Goal: Task Accomplishment & Management: Use online tool/utility

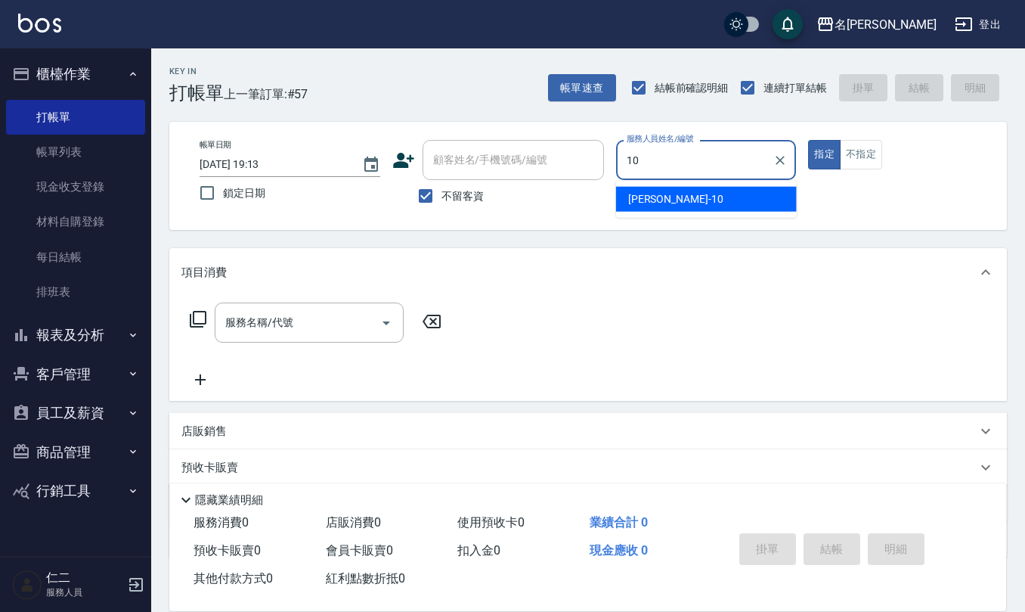
type input "胡淑雲-10"
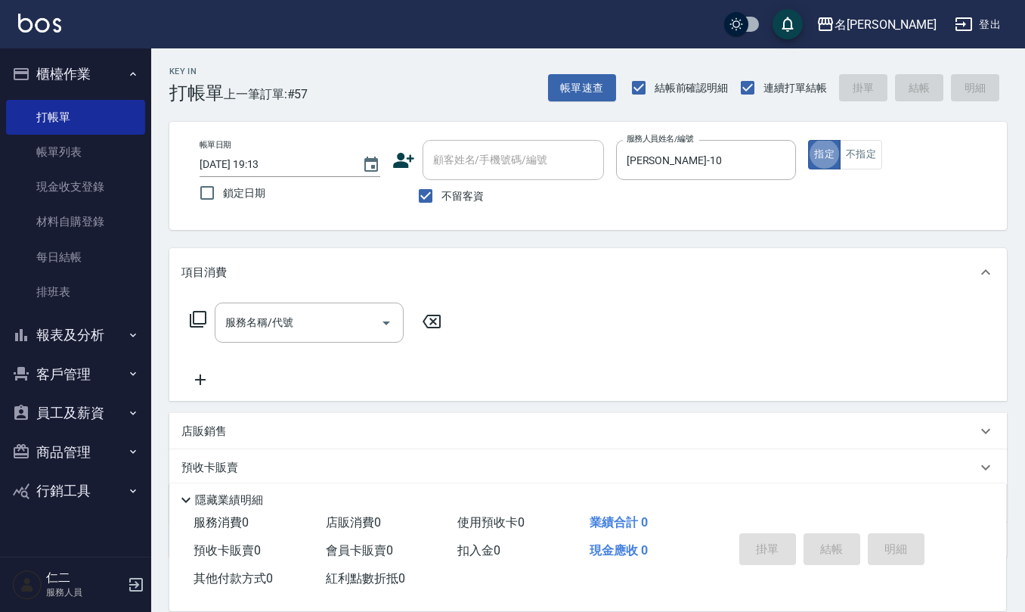
type button "true"
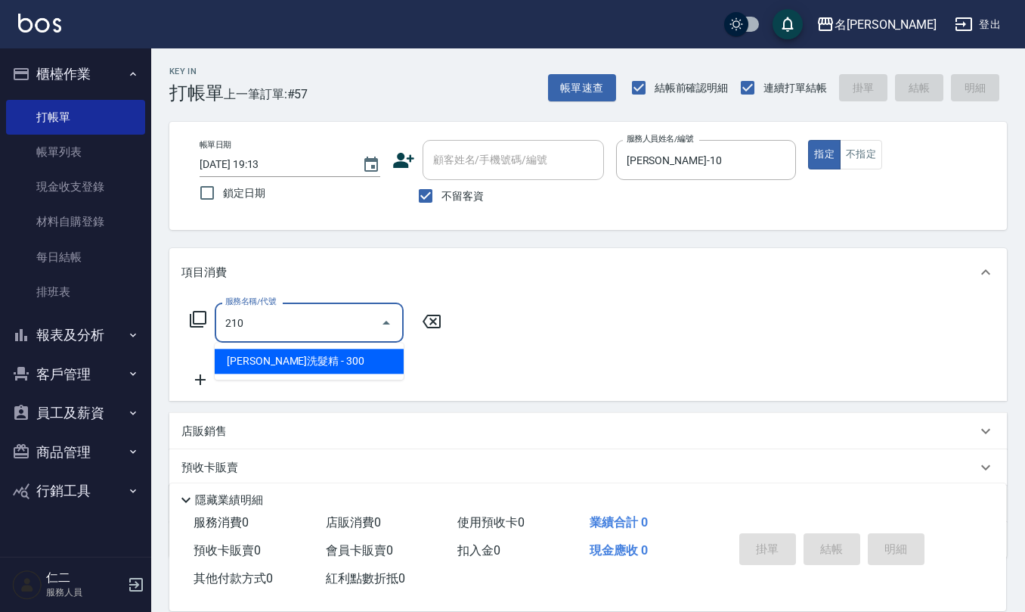
type input "歐娜洗髮精(210)"
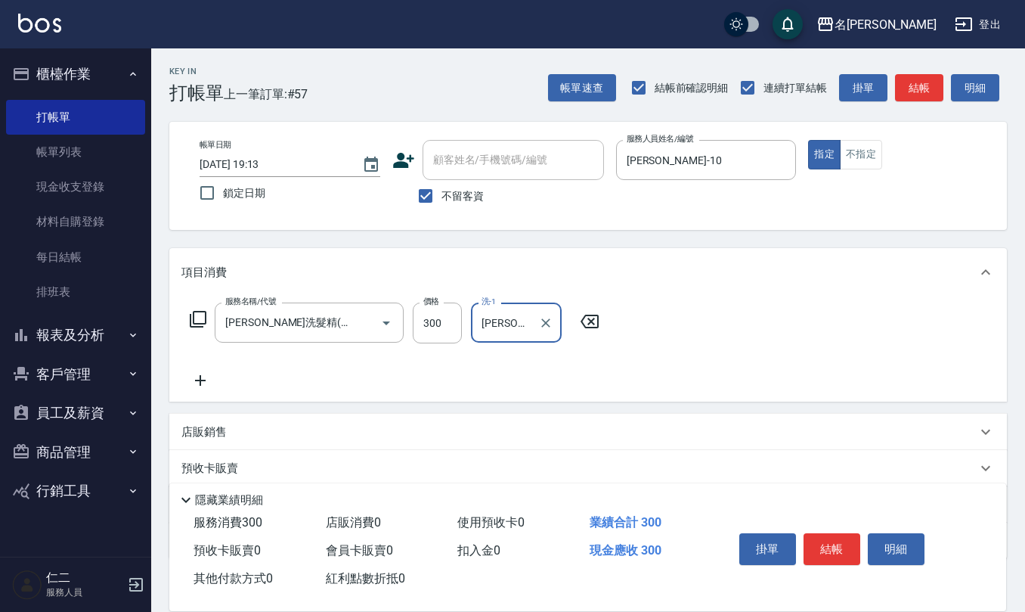
type input "陳珮君-21"
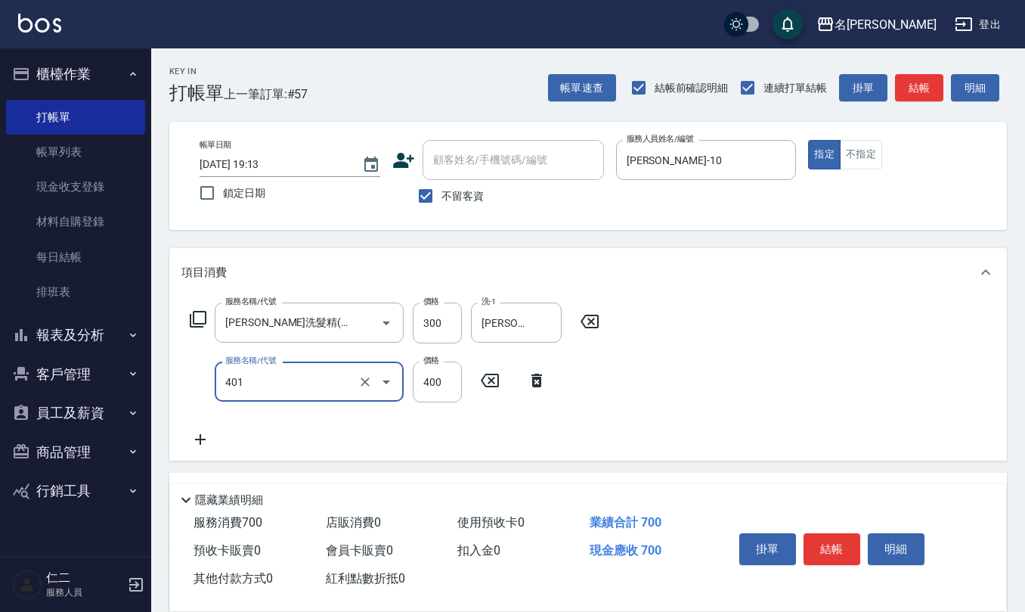
type input "剪髮(401)"
type input "405"
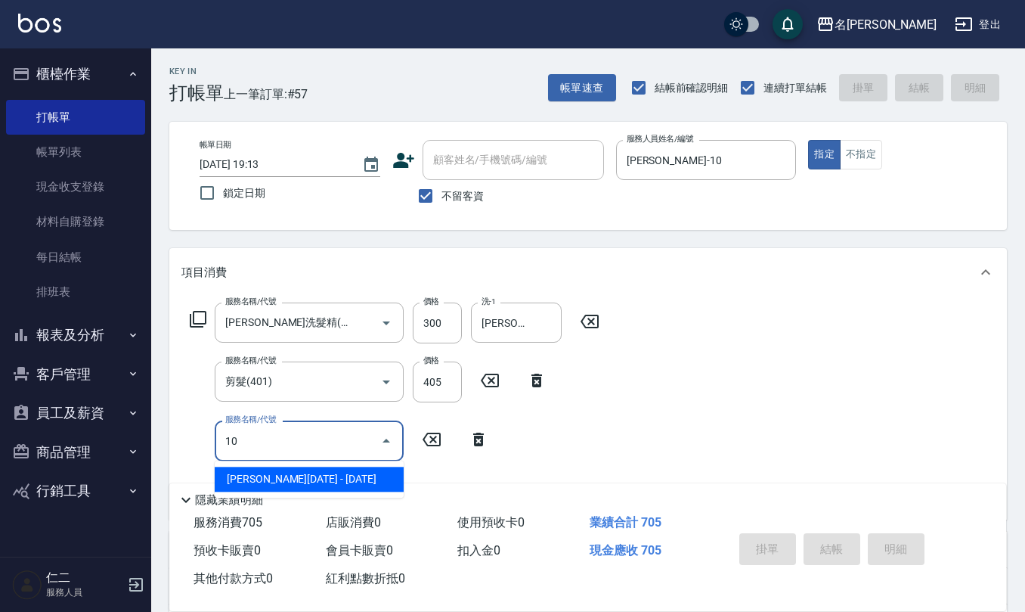
type input "伊蘭洋甘菊1000(712)"
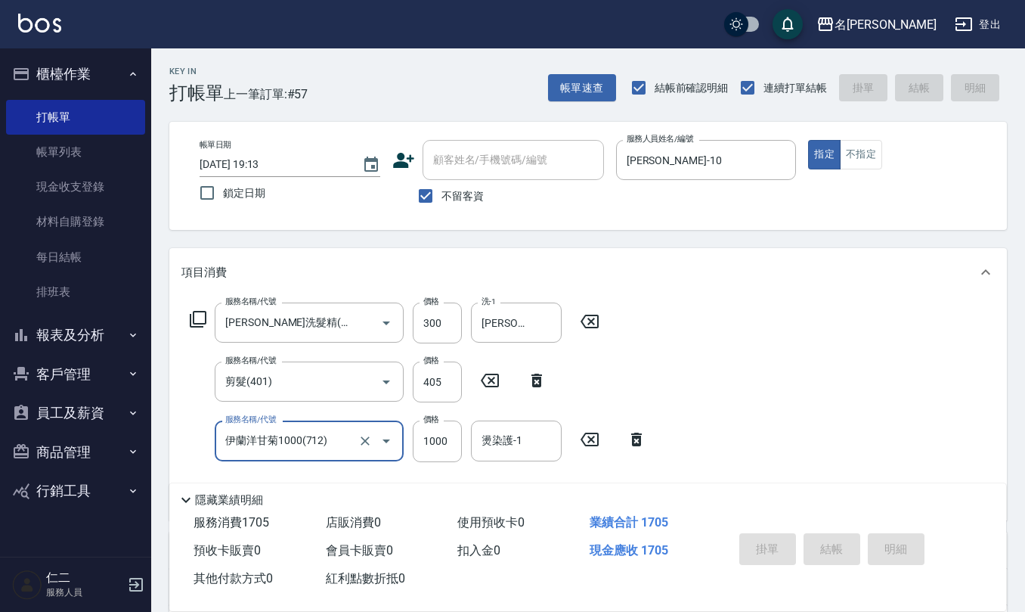
type input "2025/10/07 20:06"
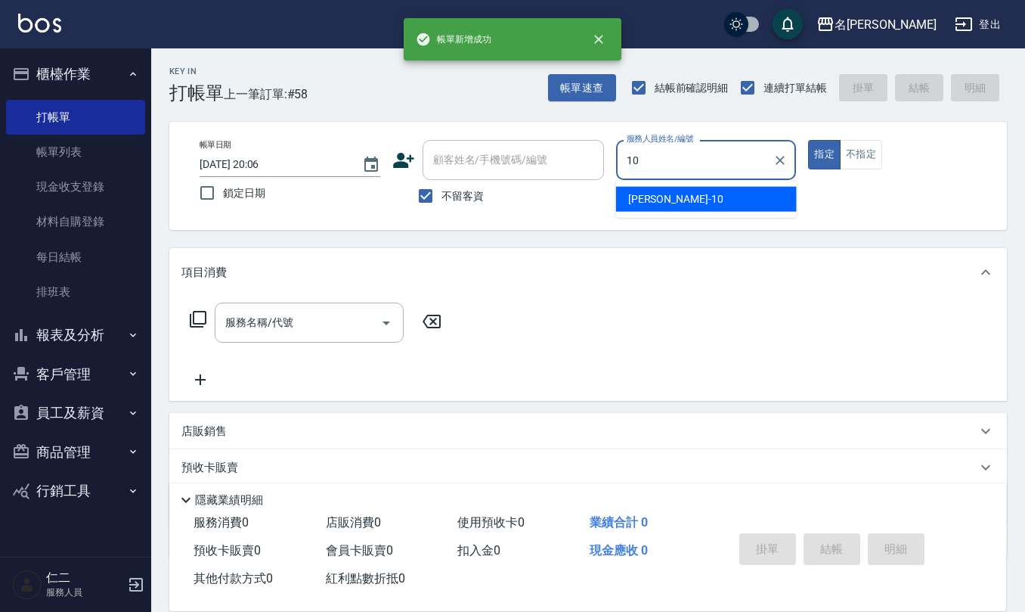
type input "胡淑雲-10"
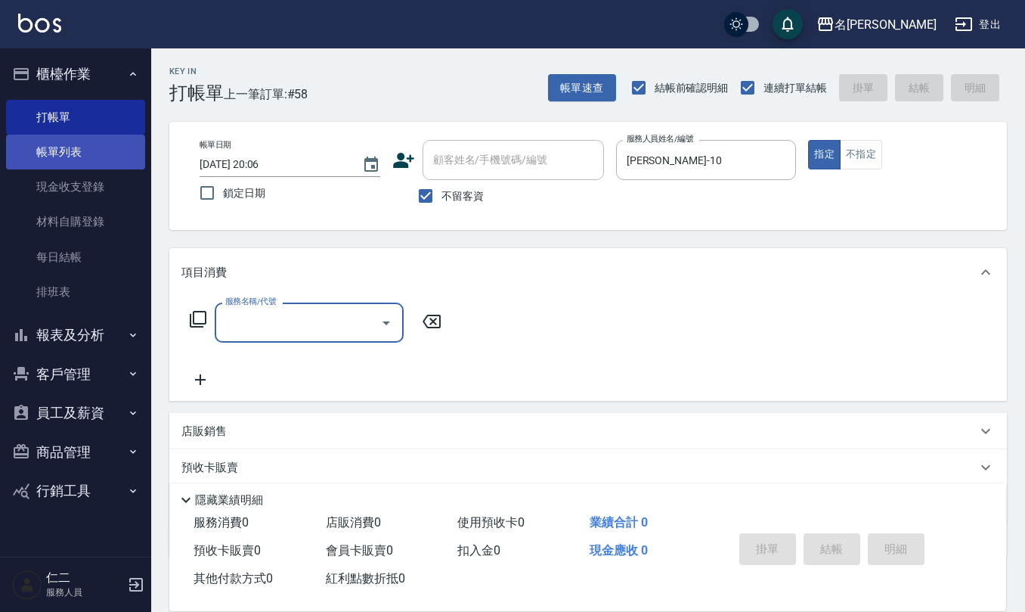
click at [85, 146] on link "帳單列表" at bounding box center [75, 152] width 139 height 35
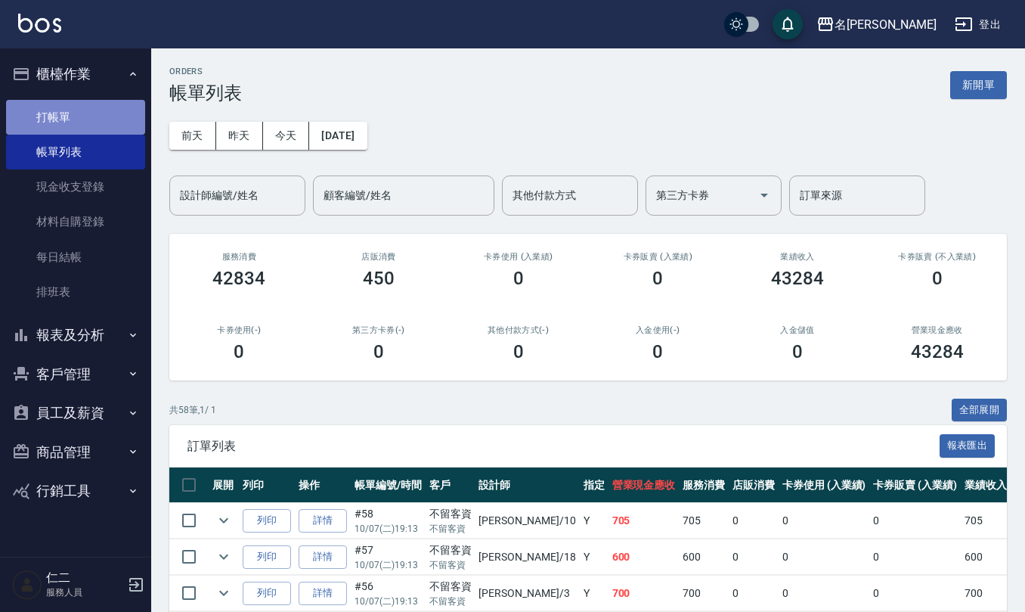
click at [56, 116] on link "打帳單" at bounding box center [75, 117] width 139 height 35
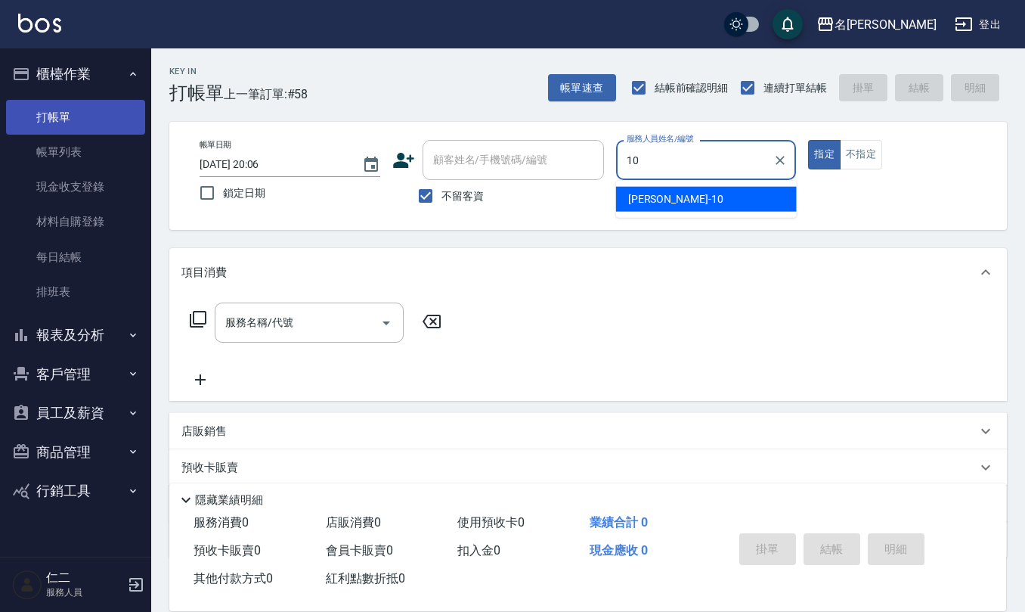
type input "胡淑雲-10"
type button "true"
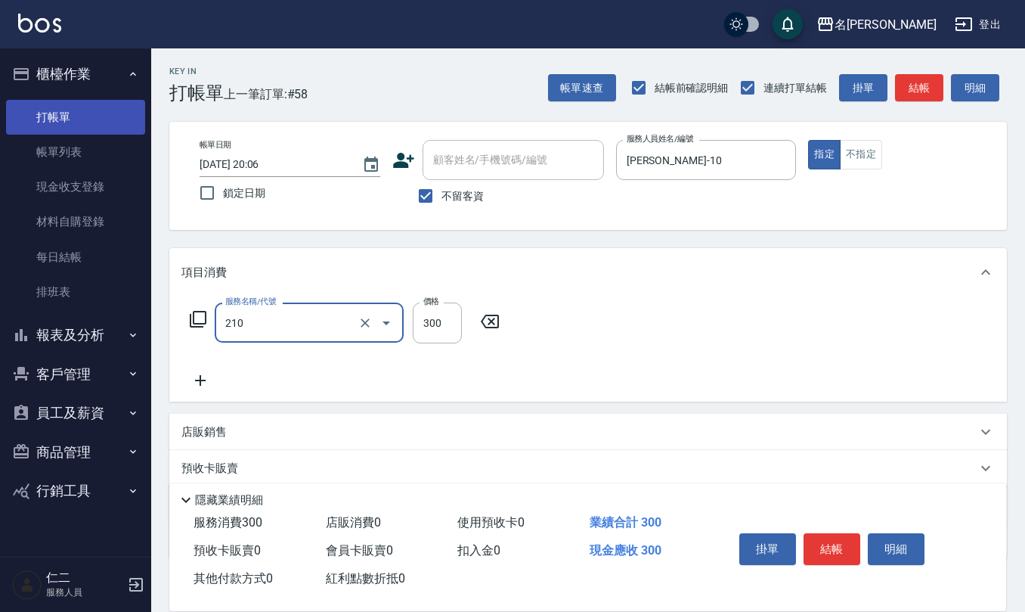
type input "歐娜洗髮精(210)"
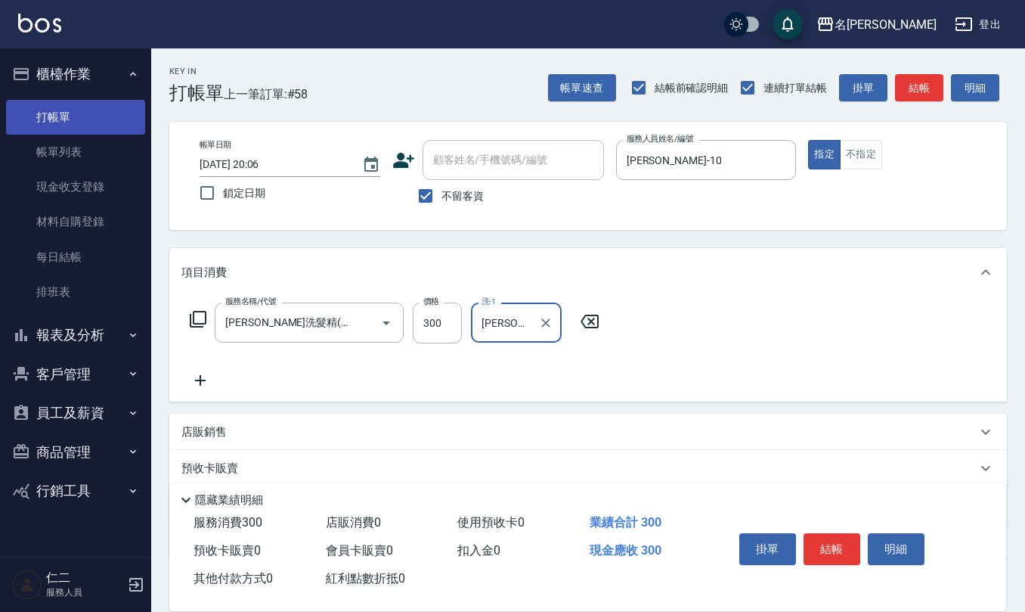
type input "杜芊彤-20"
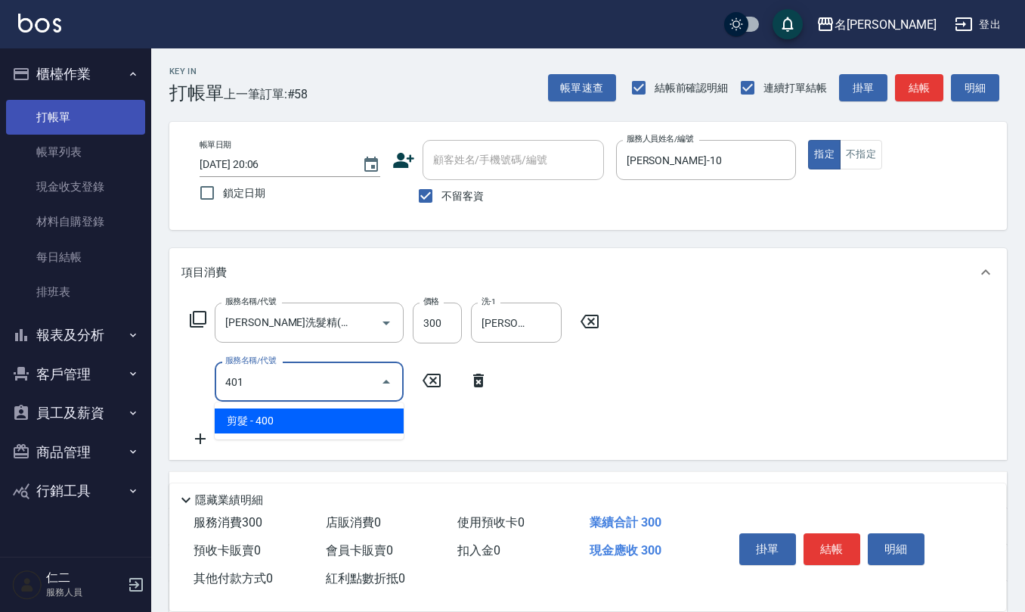
type input "剪髮(401)"
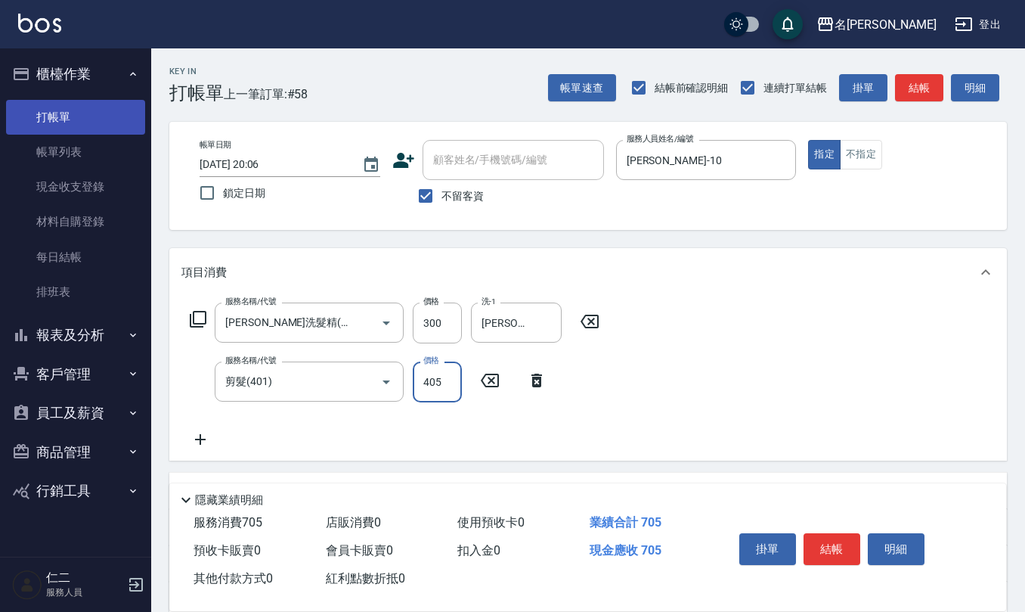
type input "405"
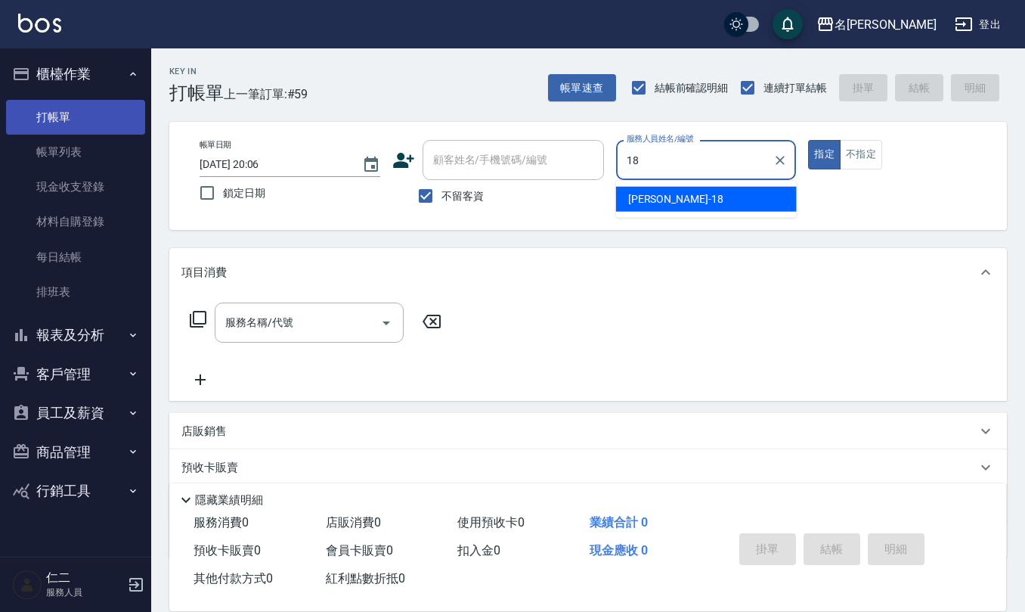
type input "吳婉如-18"
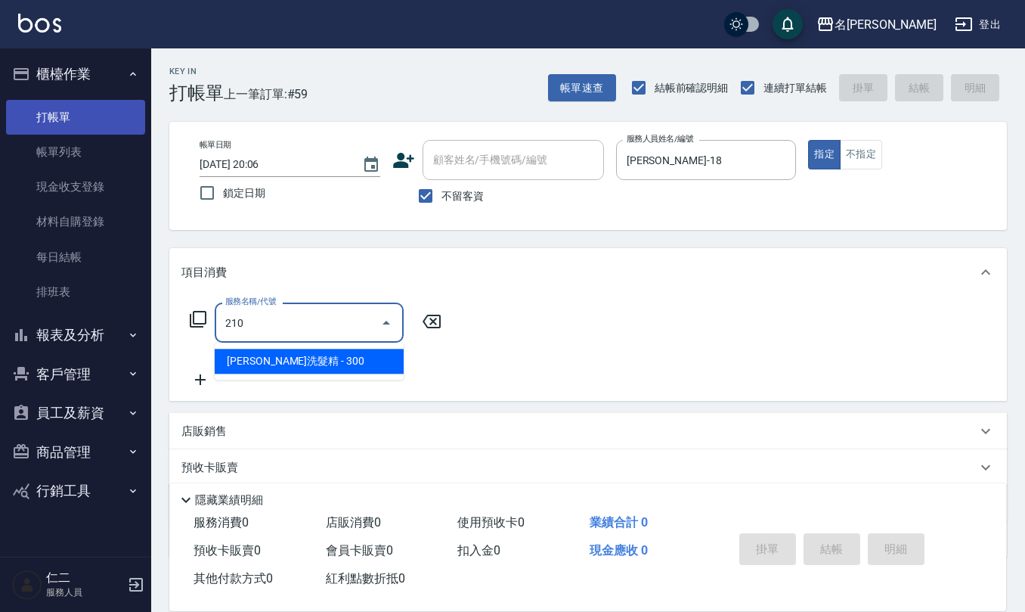
type input "歐娜洗髮精(210)"
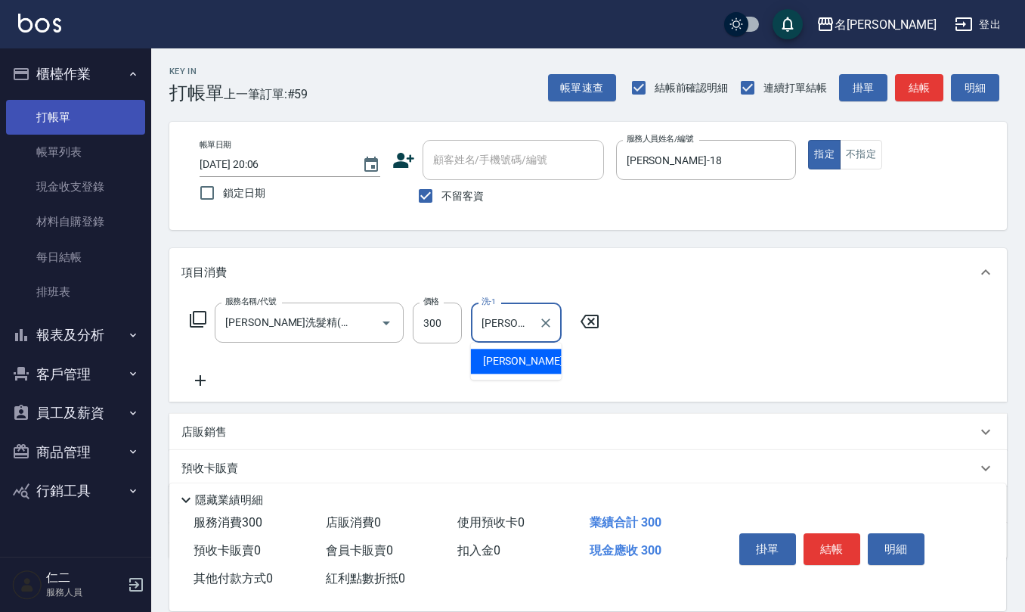
type input "陳柏暽-28"
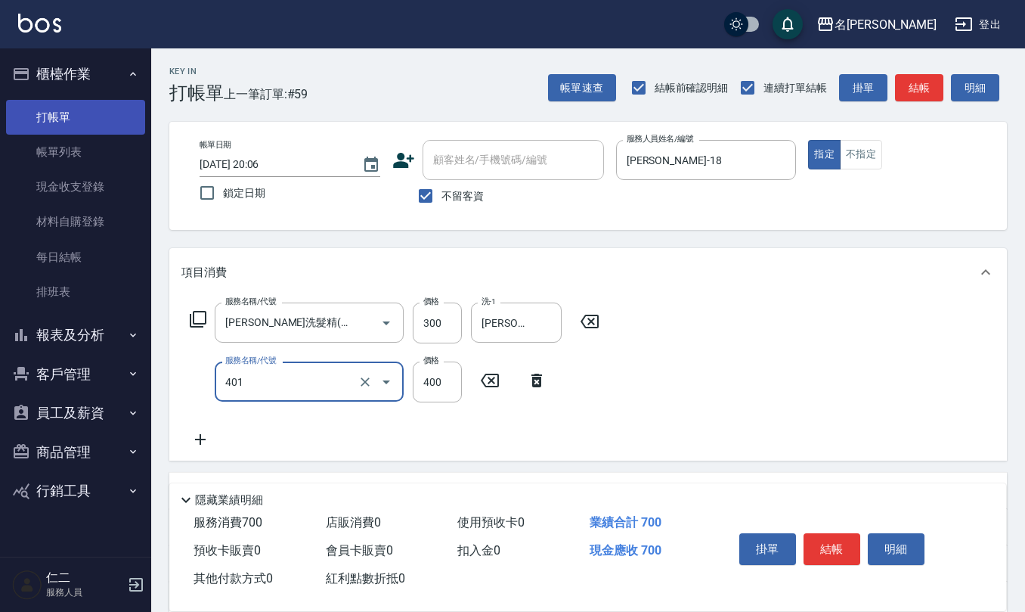
type input "剪髮(401)"
type input "350"
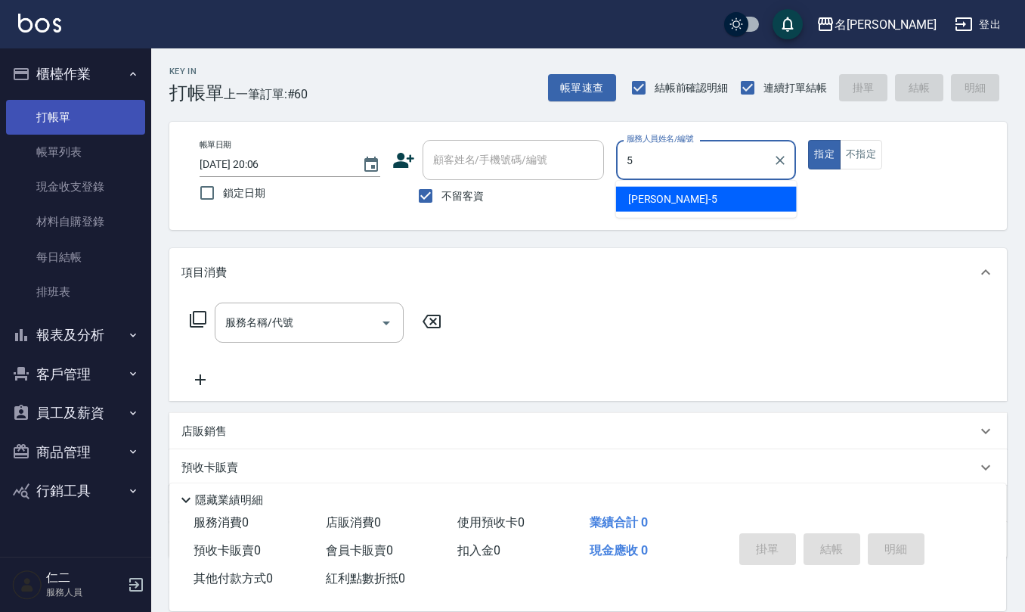
type input "趙妍妮-5"
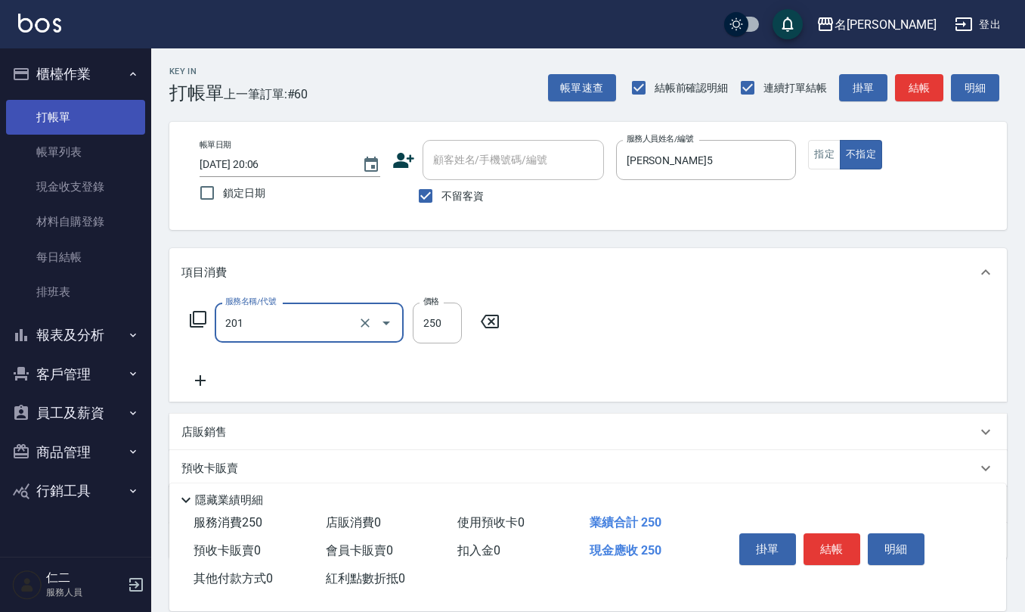
type input "洗髮(201)"
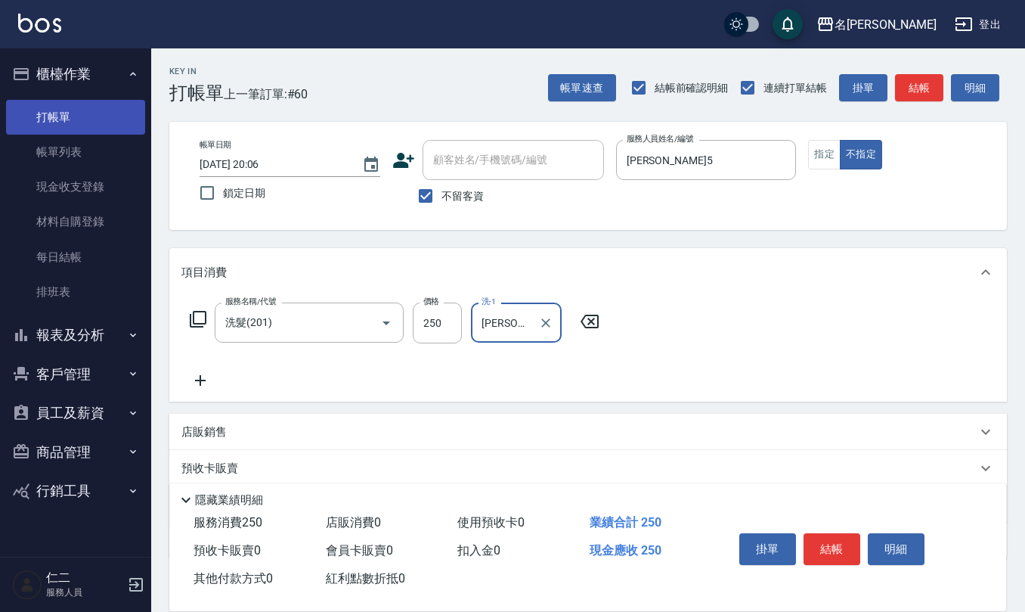
type input "趙妍妮-5"
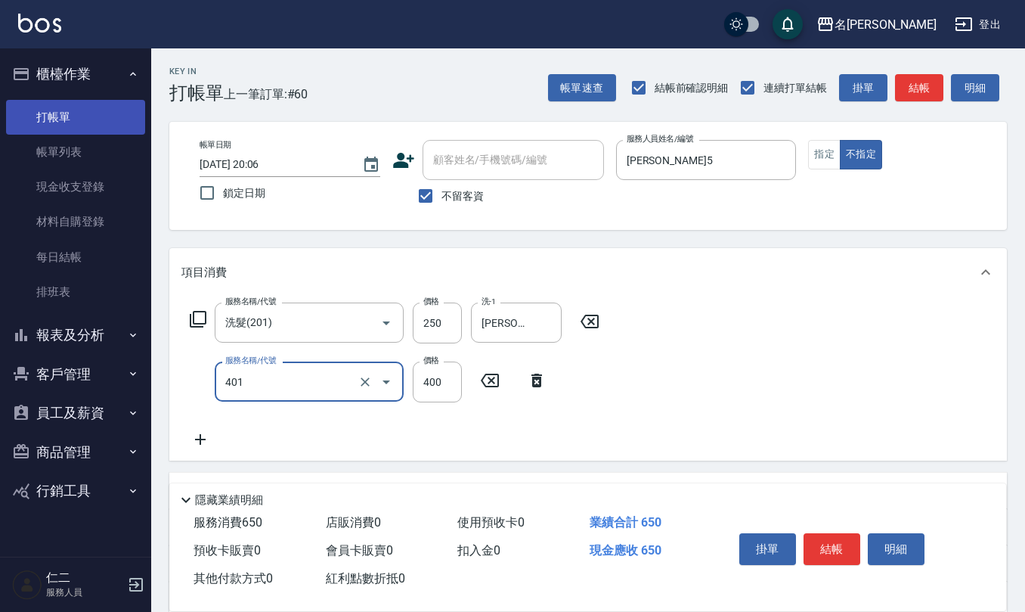
type input "剪髮(401)"
type input "200"
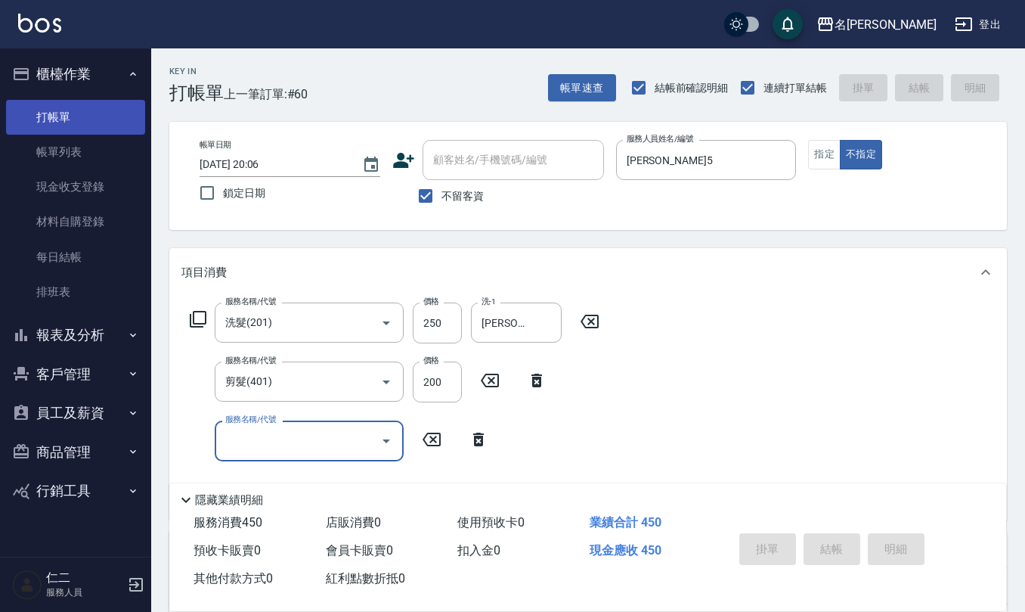
type input "2025/10/07 20:07"
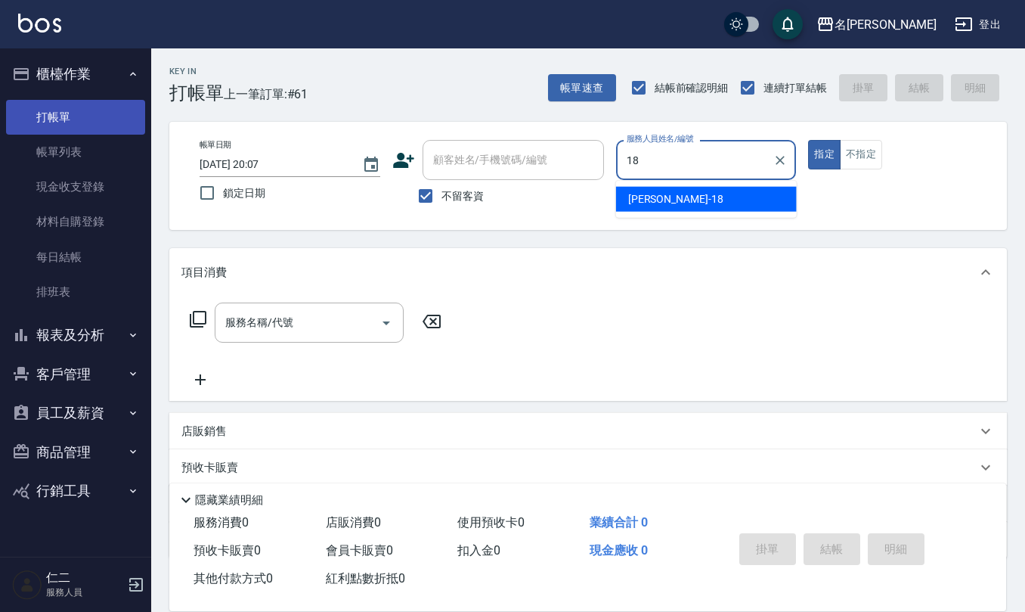
type input "吳婉如-18"
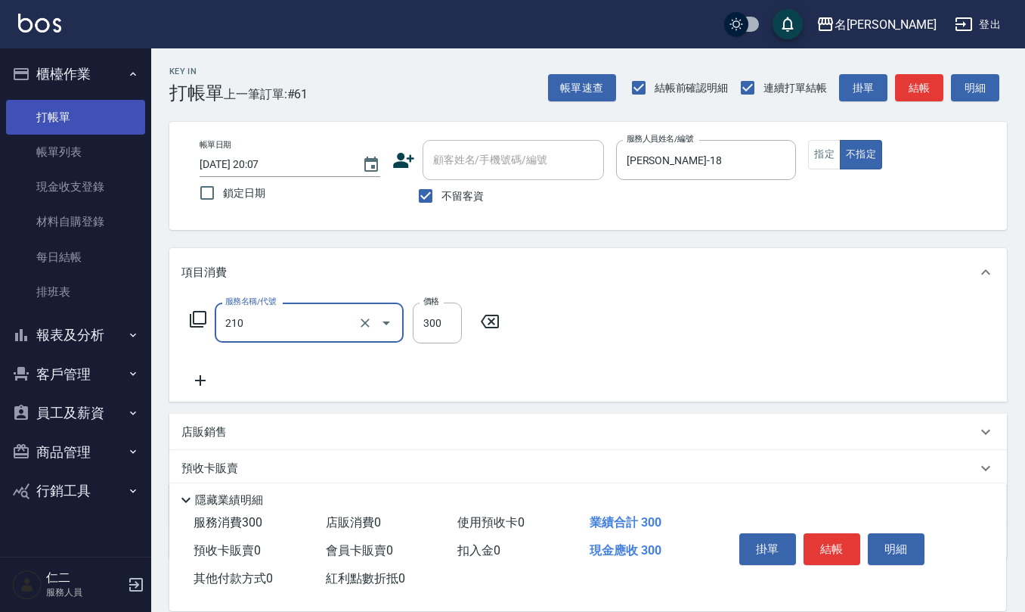
type input "歐娜洗髮精(210)"
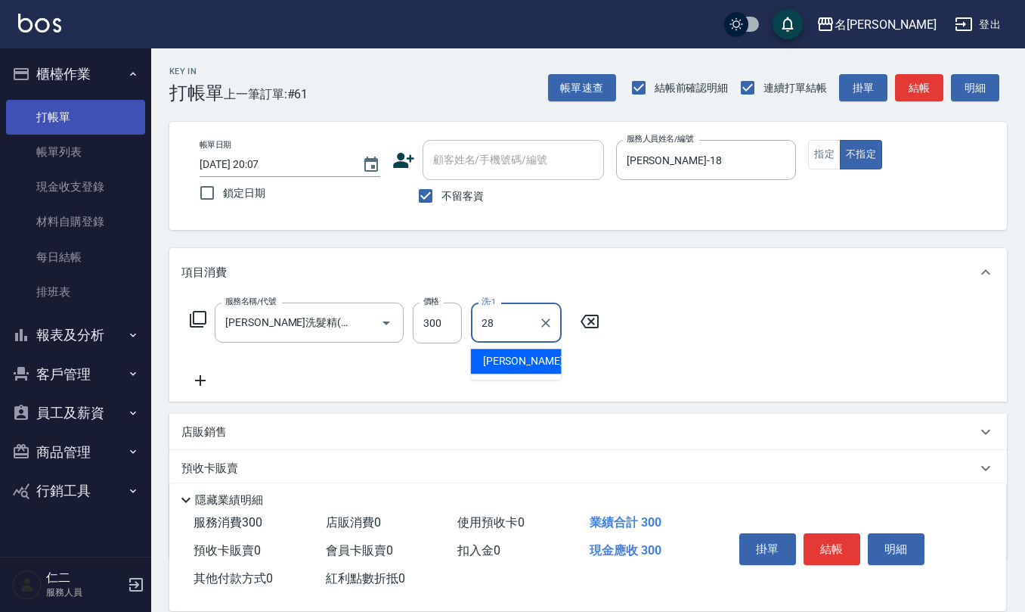
type input "陳柏暽-28"
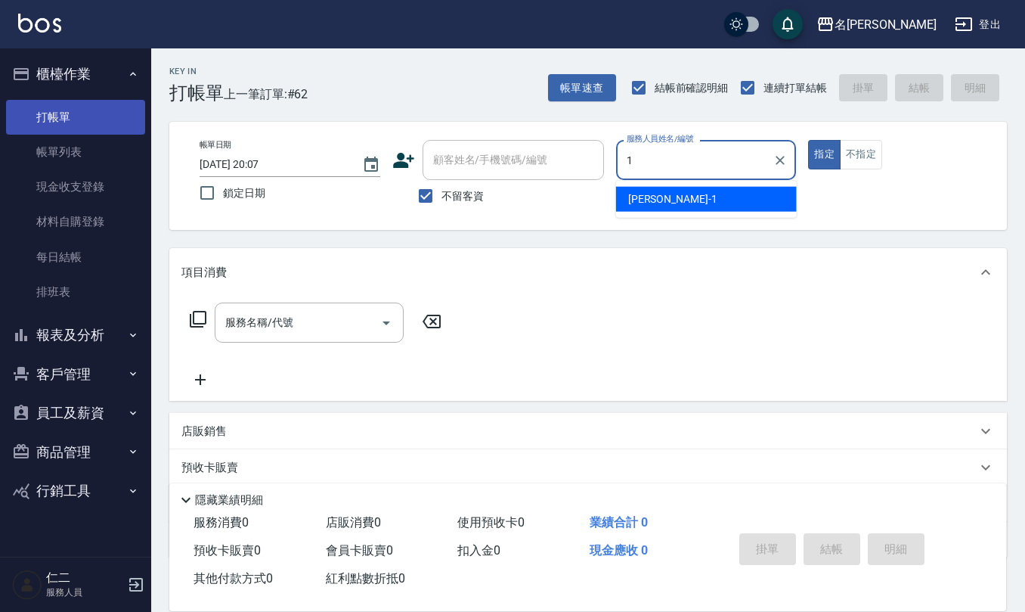
type input "蔡桂如-1"
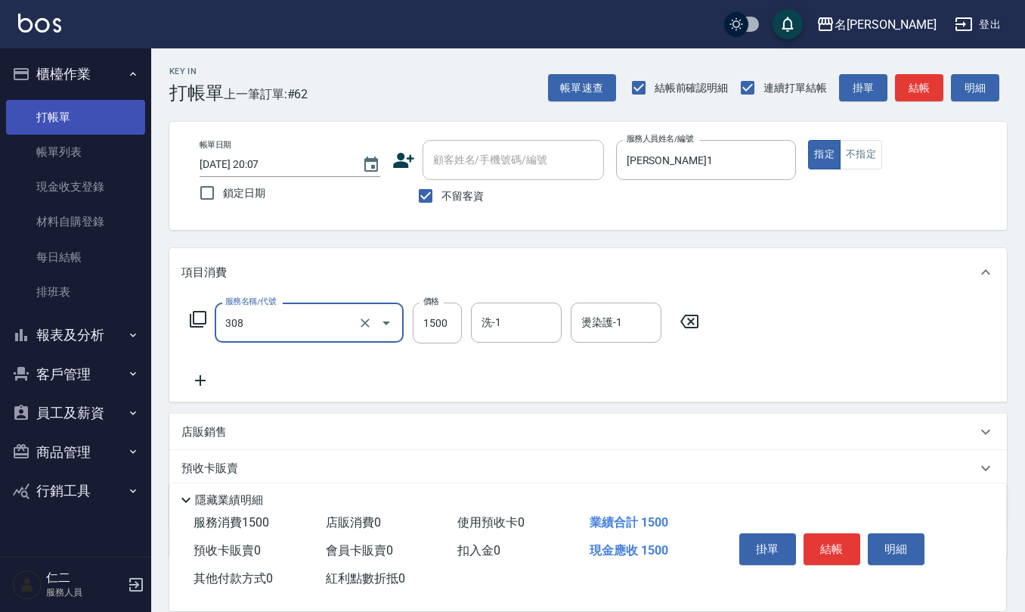
type input "效能離子燙1500(308)"
type input "2125"
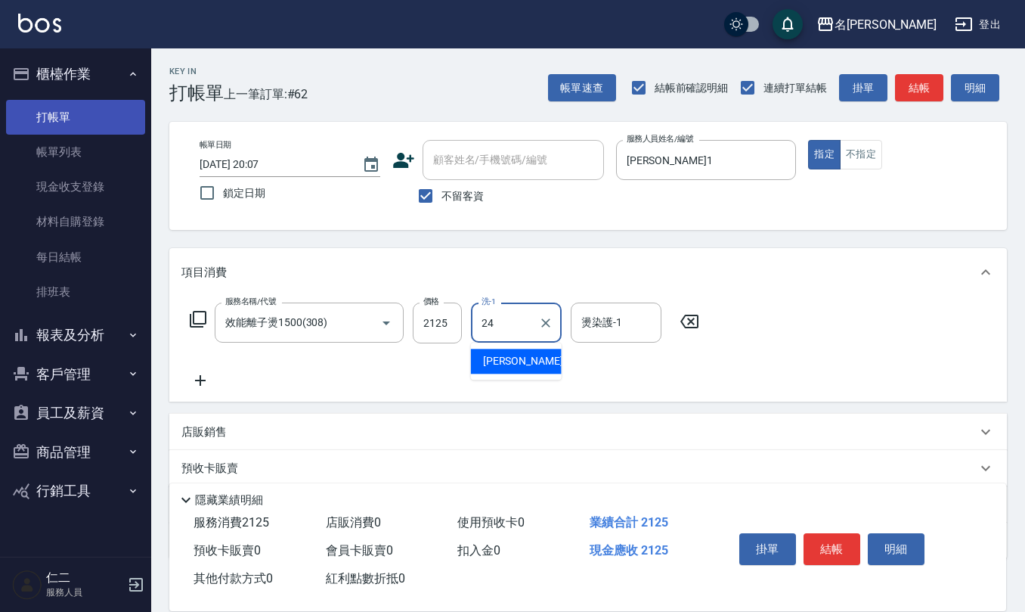
type input "蘇亭云-24"
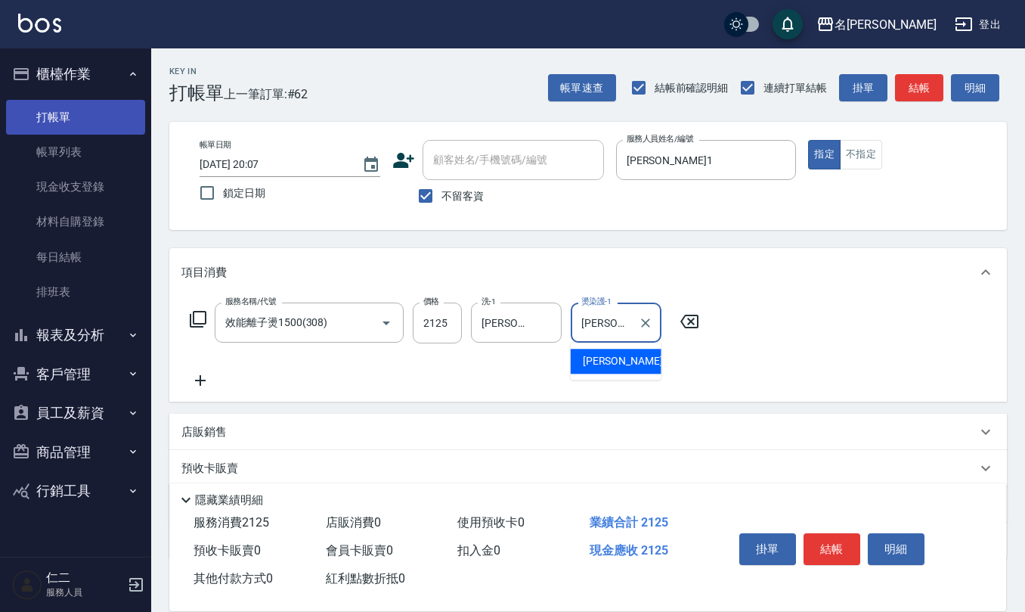
type input "蘇亭云-24"
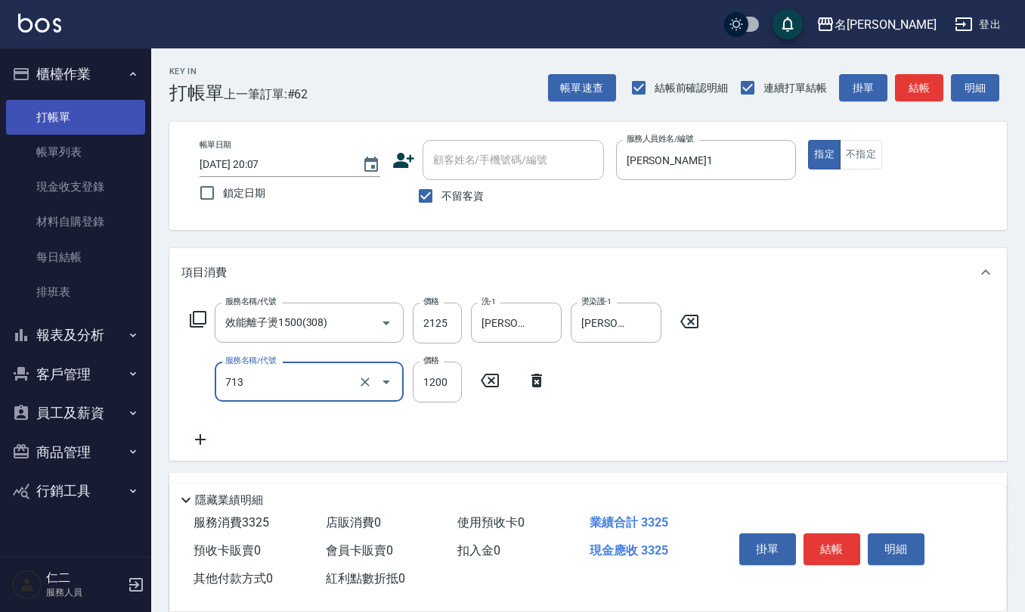
type input "水樣結構式1200(713)"
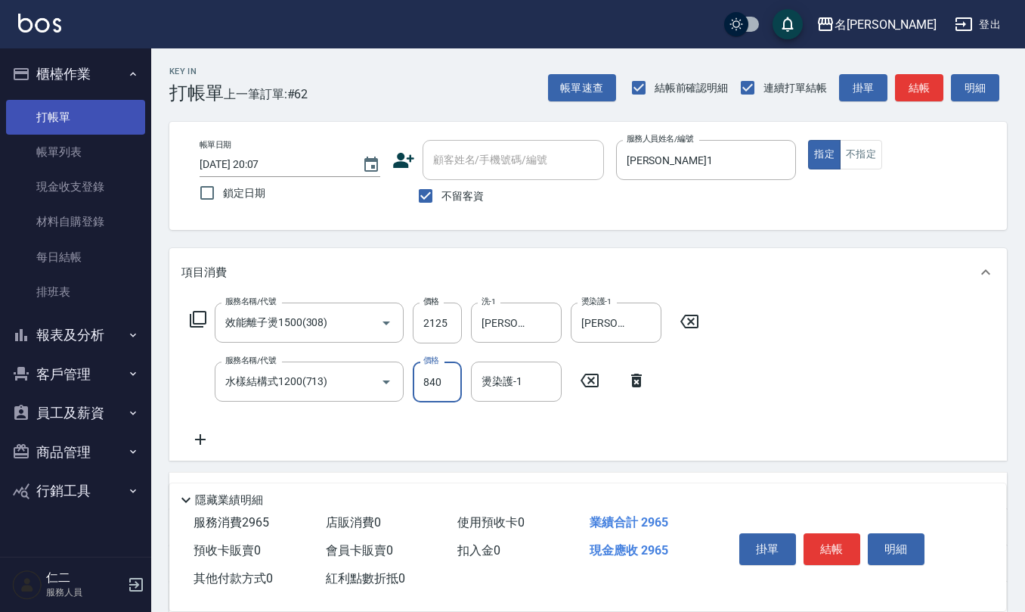
type input "840"
type input "蘇亭云-24"
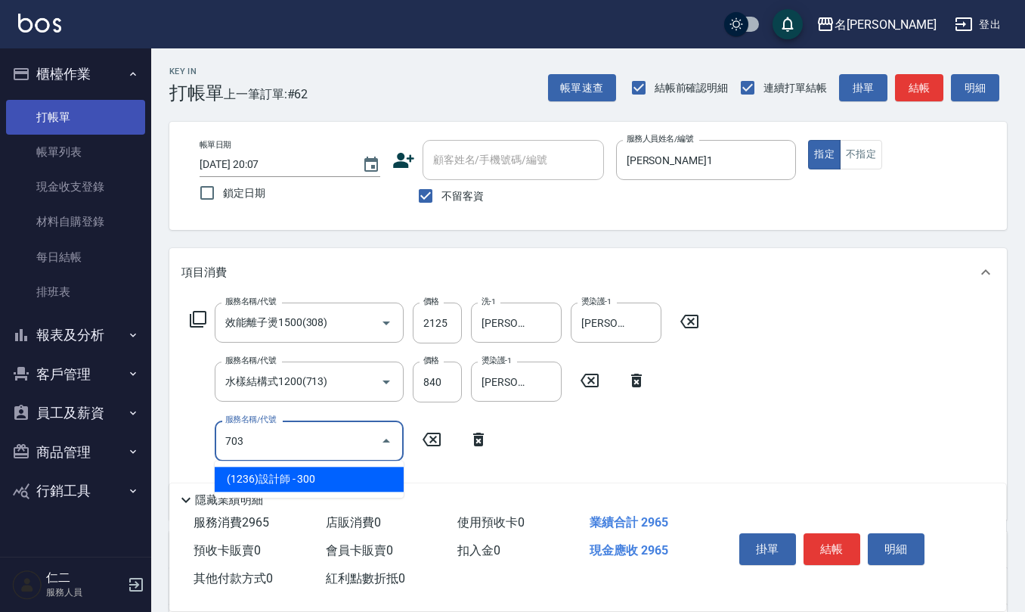
type input "(1236)設計師(703)"
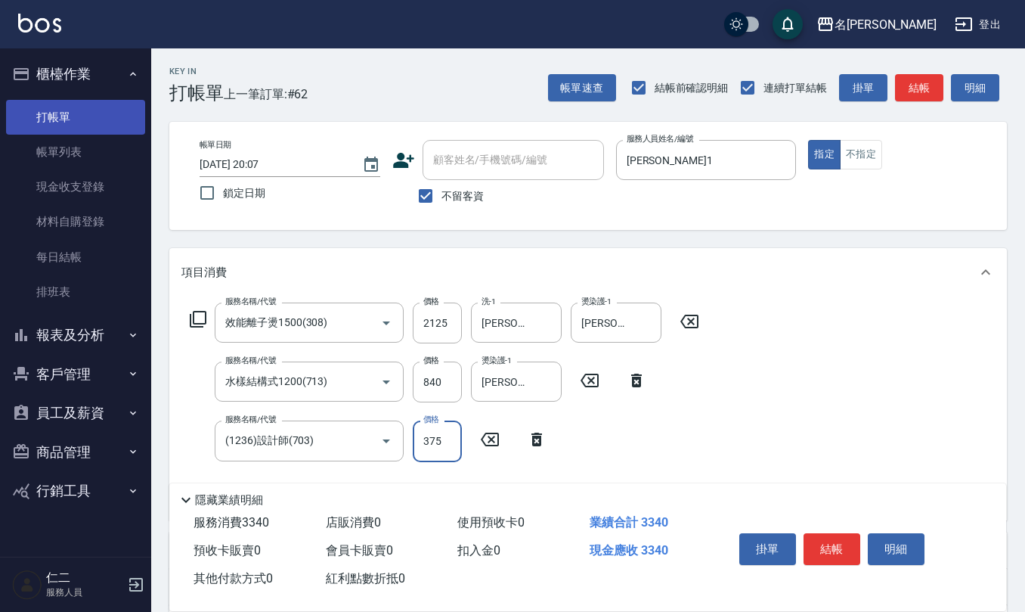
type input "375"
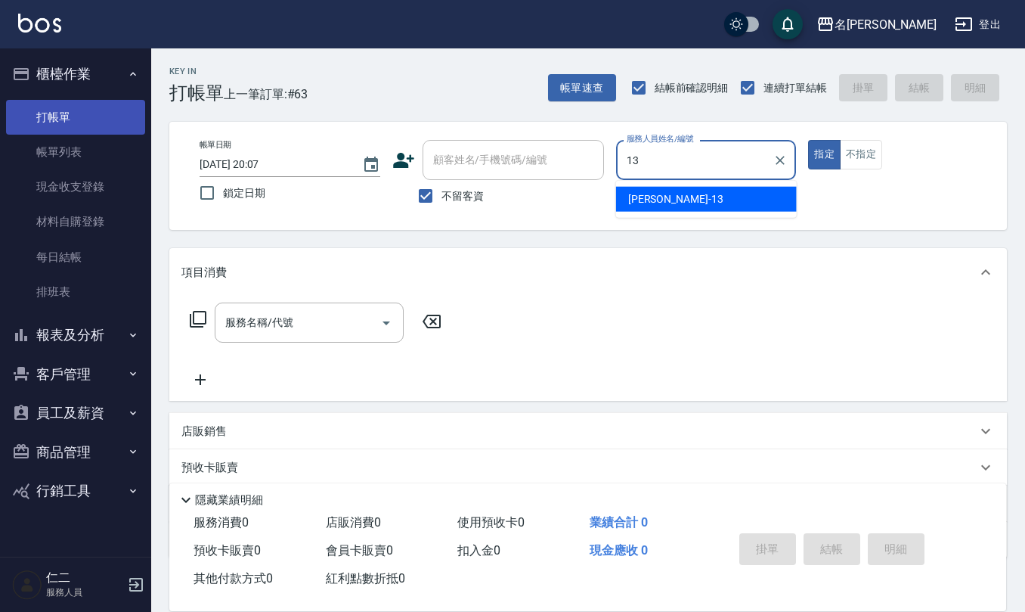
type input "蘇亭云-13"
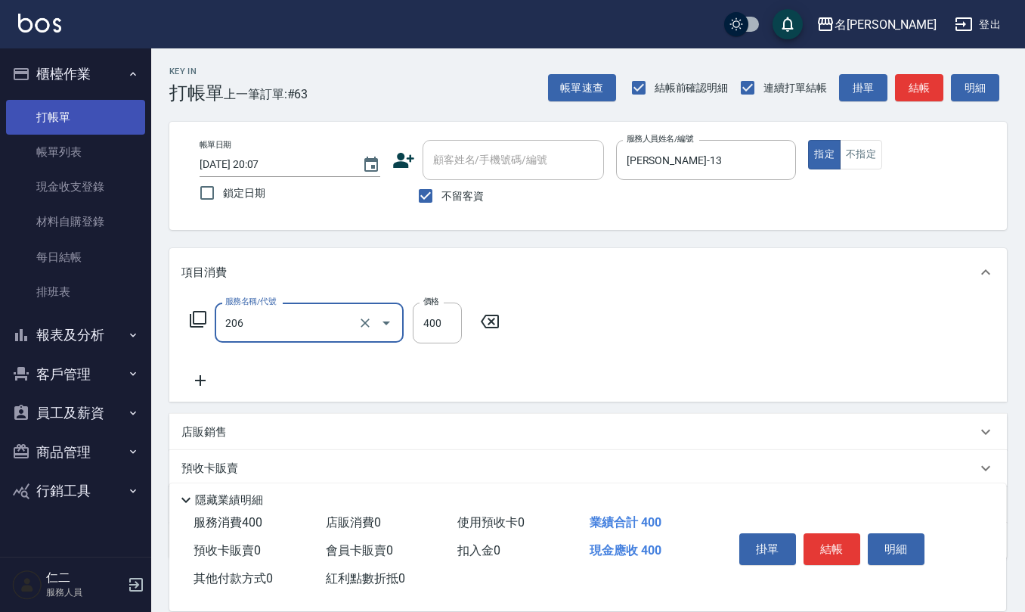
type input "健康洗(206)"
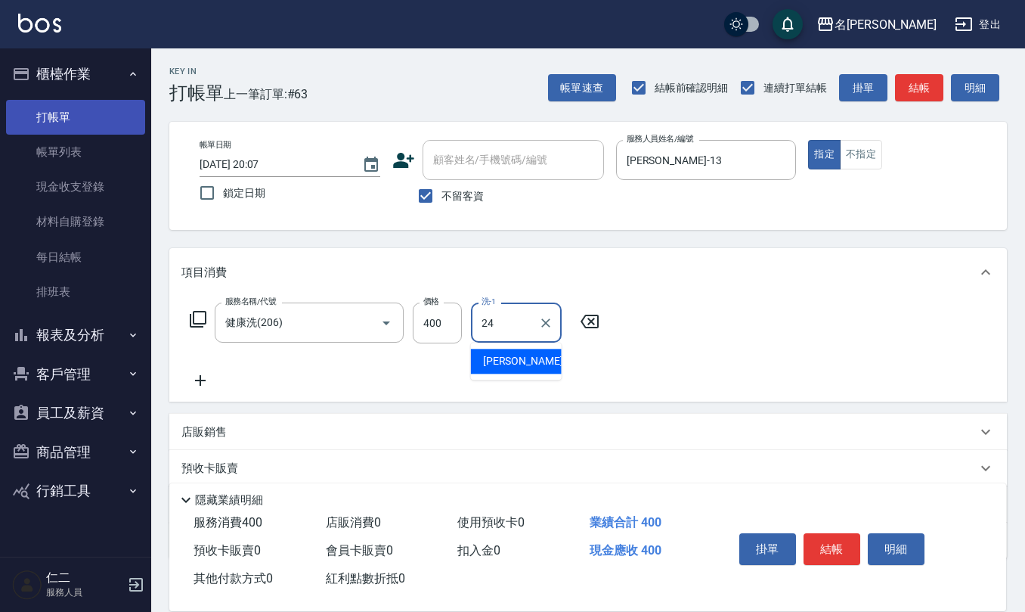
type input "蘇亭云-24"
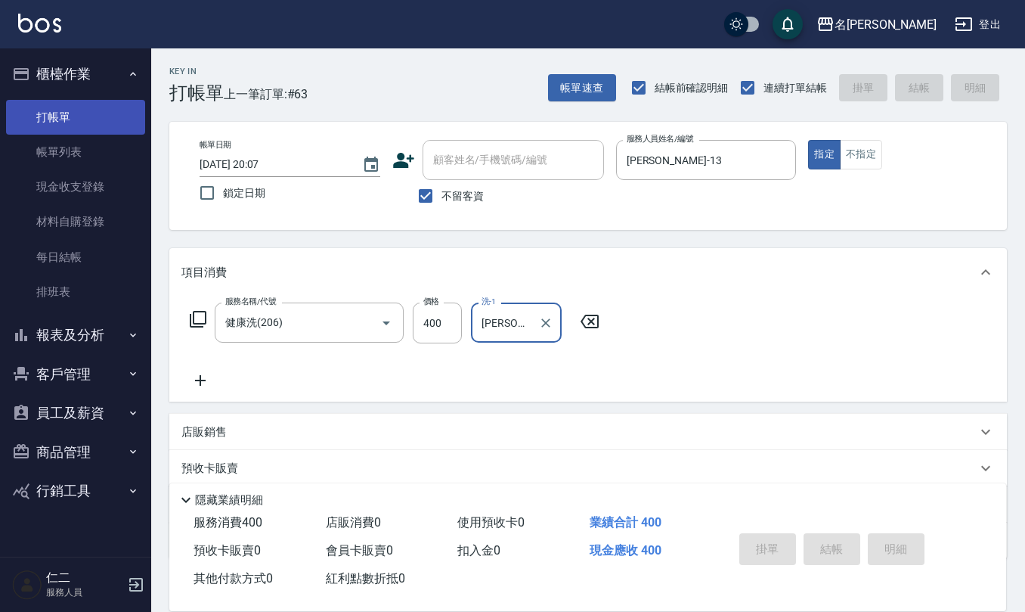
type input "2025/10/07 20:08"
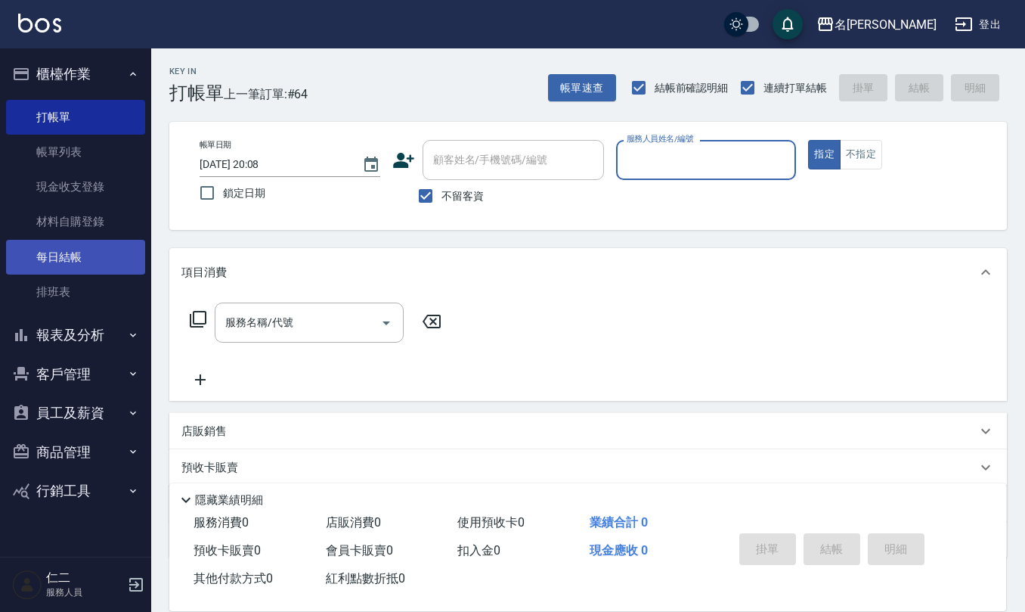
click at [107, 268] on link "每日結帳" at bounding box center [75, 257] width 139 height 35
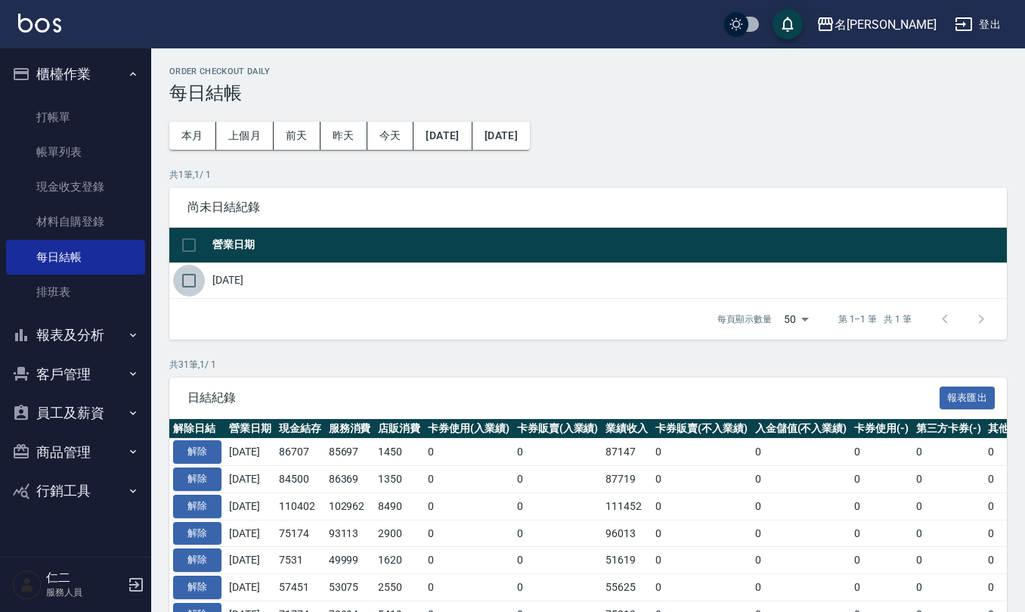
click at [194, 278] on input "checkbox" at bounding box center [189, 281] width 32 height 32
checkbox input "true"
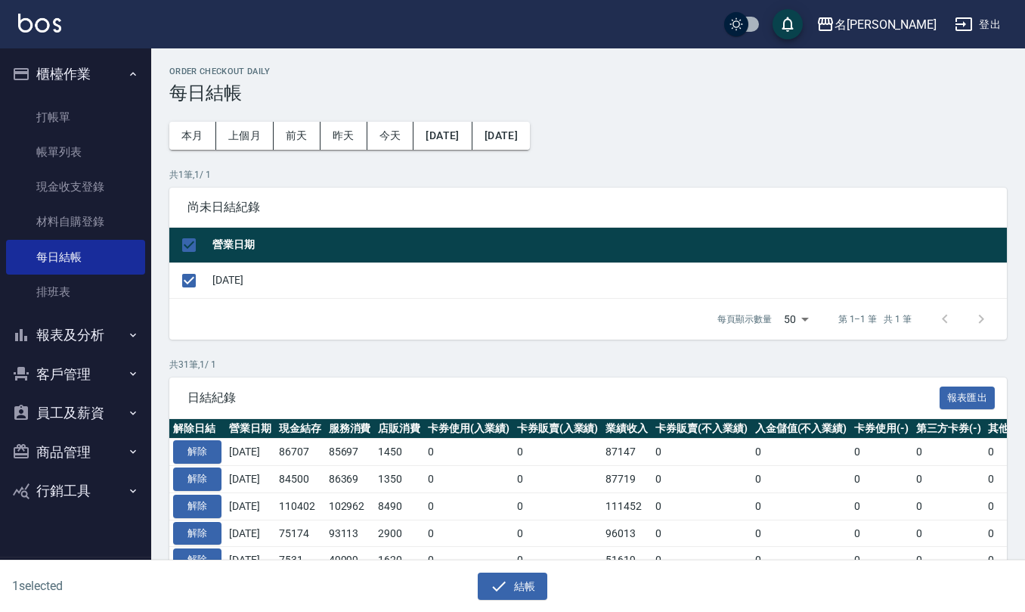
click at [511, 602] on div "1 selected 結帳" at bounding box center [512, 586] width 1025 height 52
click at [514, 584] on button "結帳" at bounding box center [513, 586] width 70 height 28
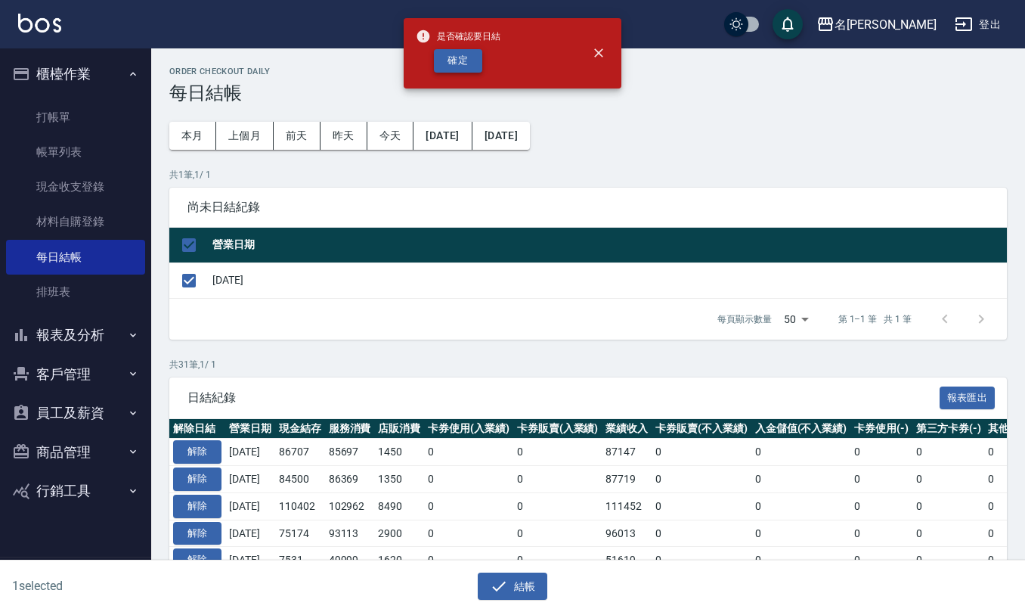
click at [451, 54] on button "確定" at bounding box center [458, 60] width 48 height 23
checkbox input "false"
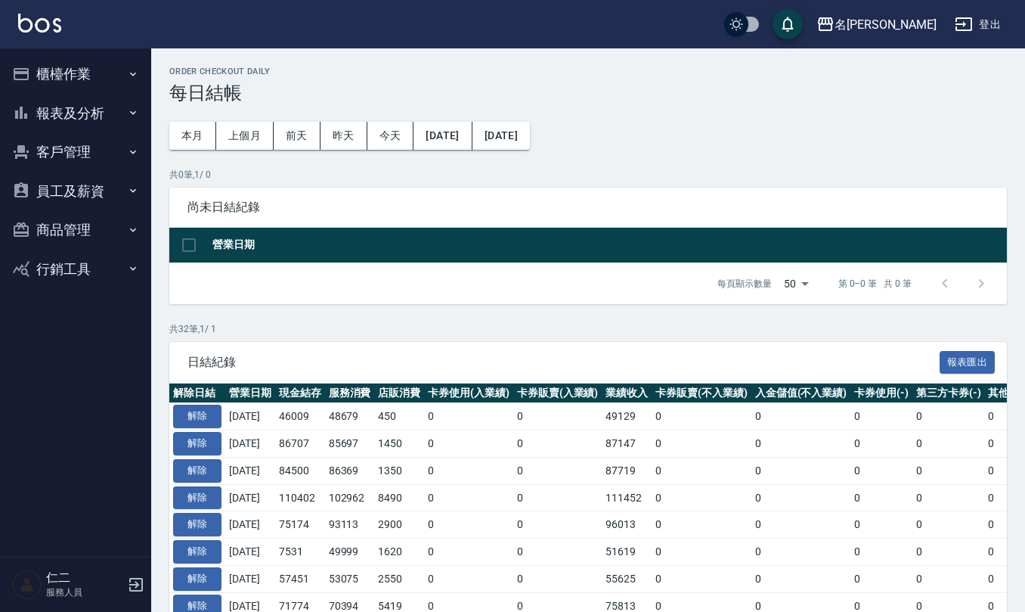
click at [88, 107] on button "報表及分析" at bounding box center [75, 113] width 139 height 39
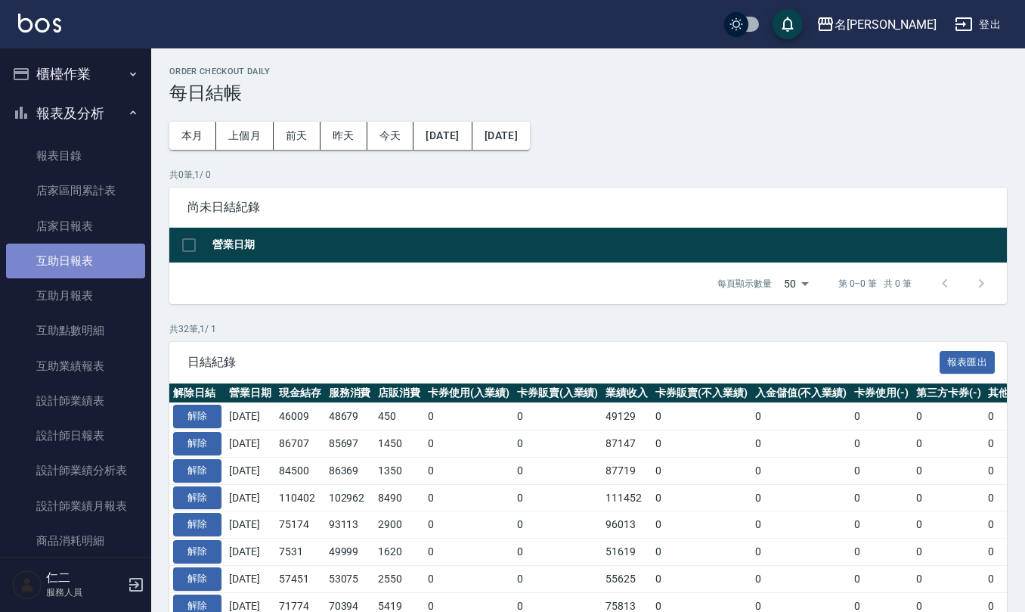
click at [113, 254] on link "互助日報表" at bounding box center [75, 260] width 139 height 35
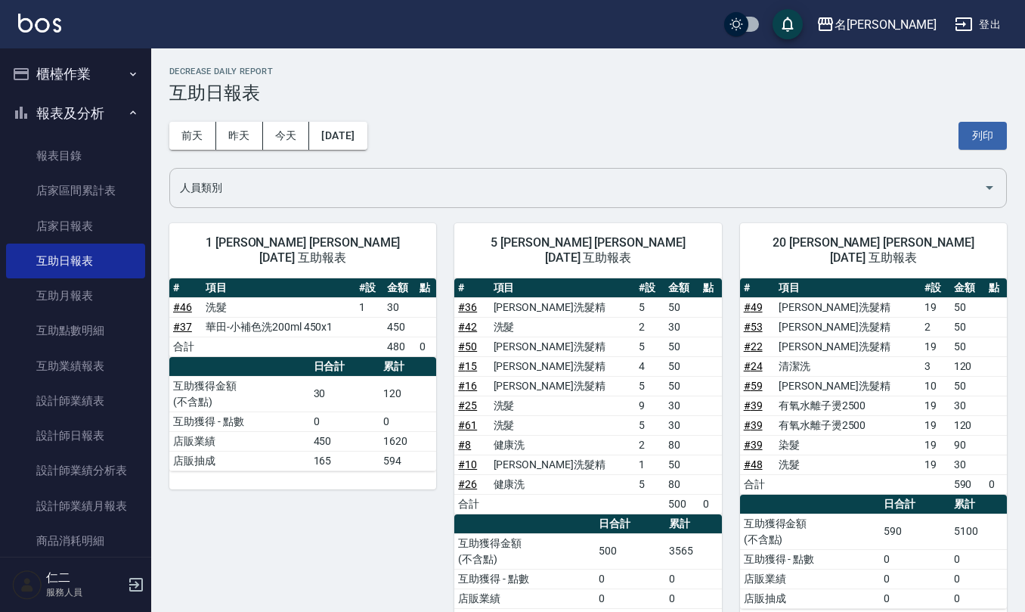
click at [987, 178] on icon "Open" at bounding box center [989, 187] width 18 height 18
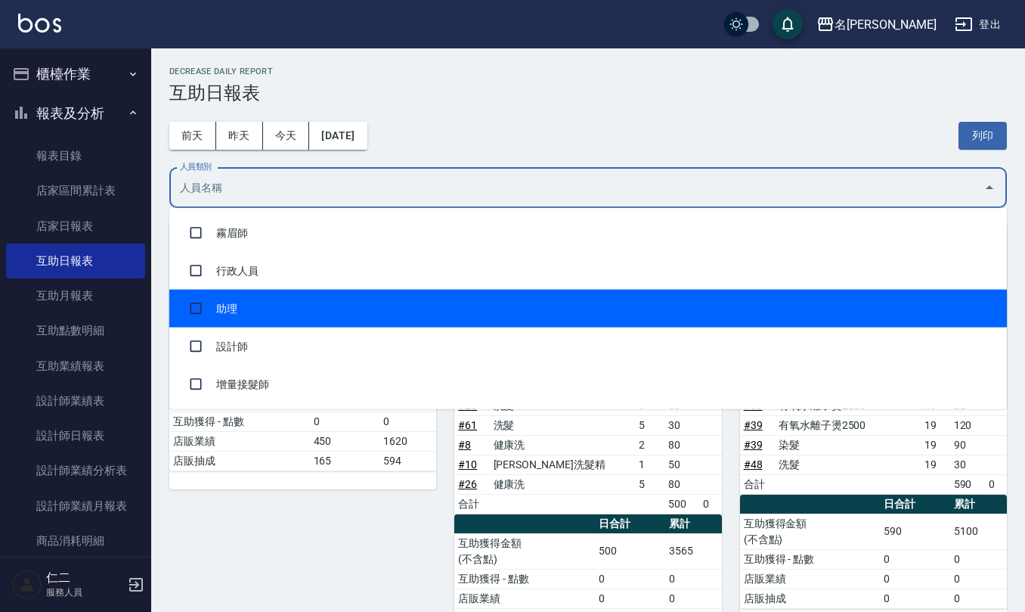
click at [954, 301] on li "助理" at bounding box center [588, 309] width 838 height 38
checkbox input "true"
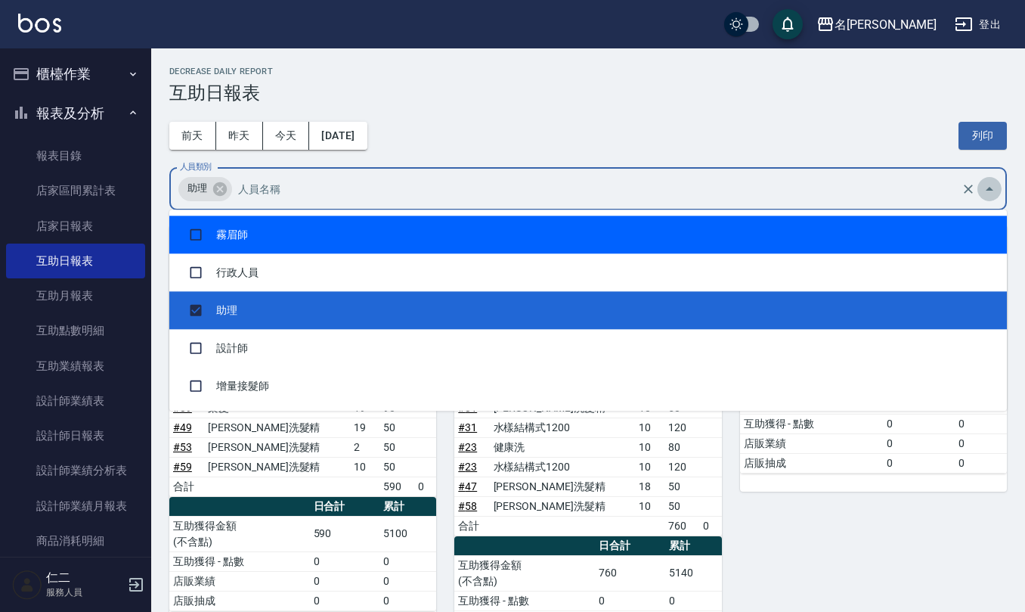
click at [987, 186] on icon "Close" at bounding box center [989, 189] width 18 height 18
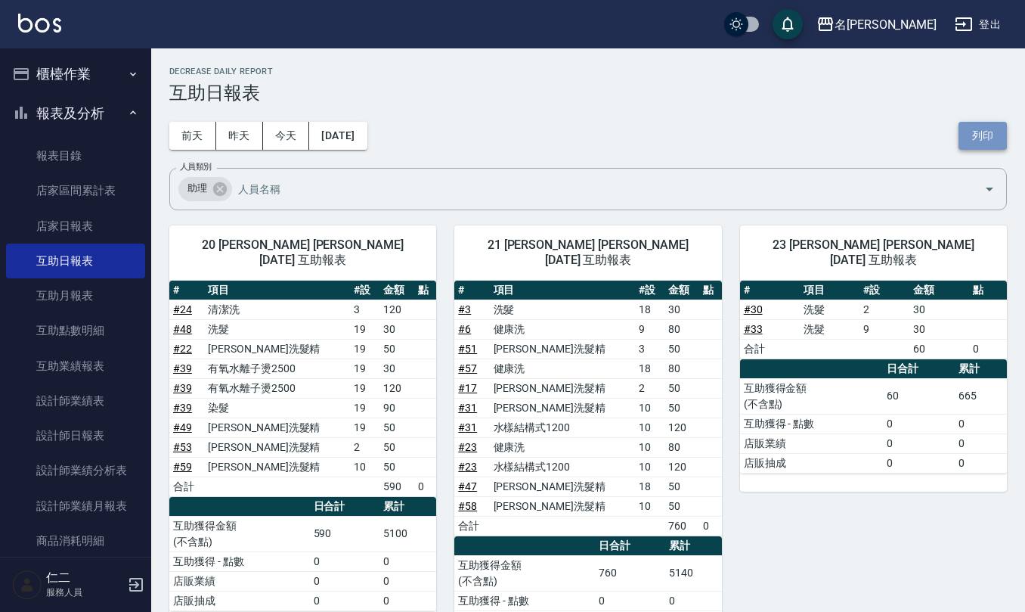
click at [963, 122] on button "列印" at bounding box center [983, 136] width 48 height 28
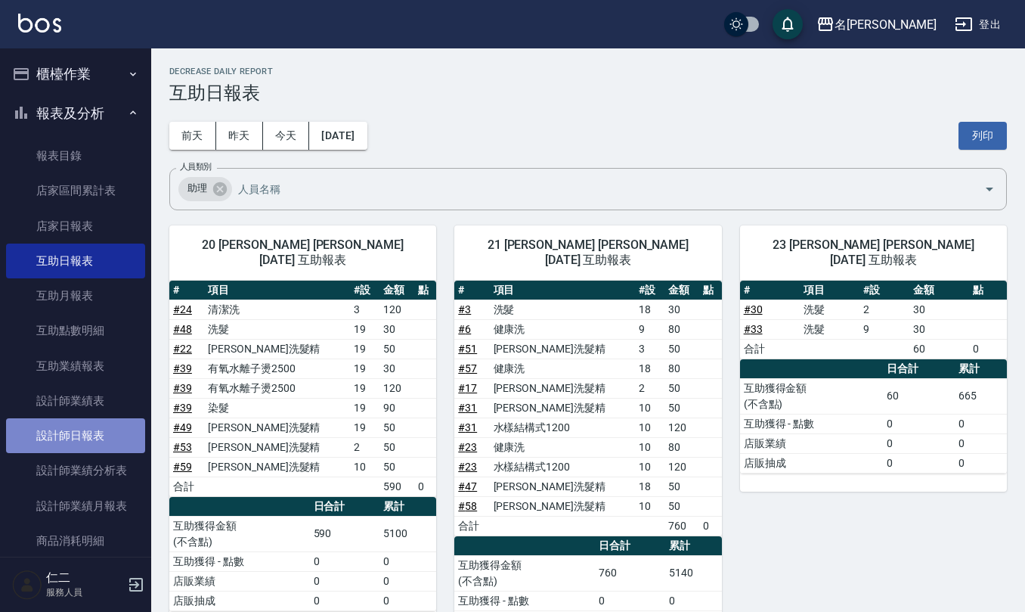
click at [107, 428] on link "設計師日報表" at bounding box center [75, 435] width 139 height 35
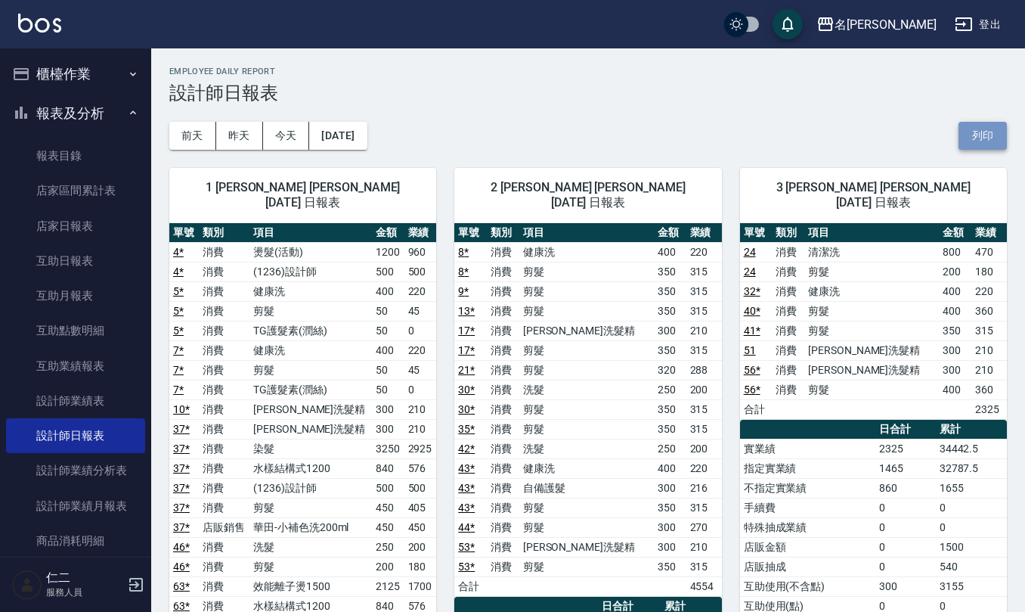
click at [974, 140] on button "列印" at bounding box center [983, 136] width 48 height 28
click at [98, 228] on link "店家日報表" at bounding box center [75, 226] width 139 height 35
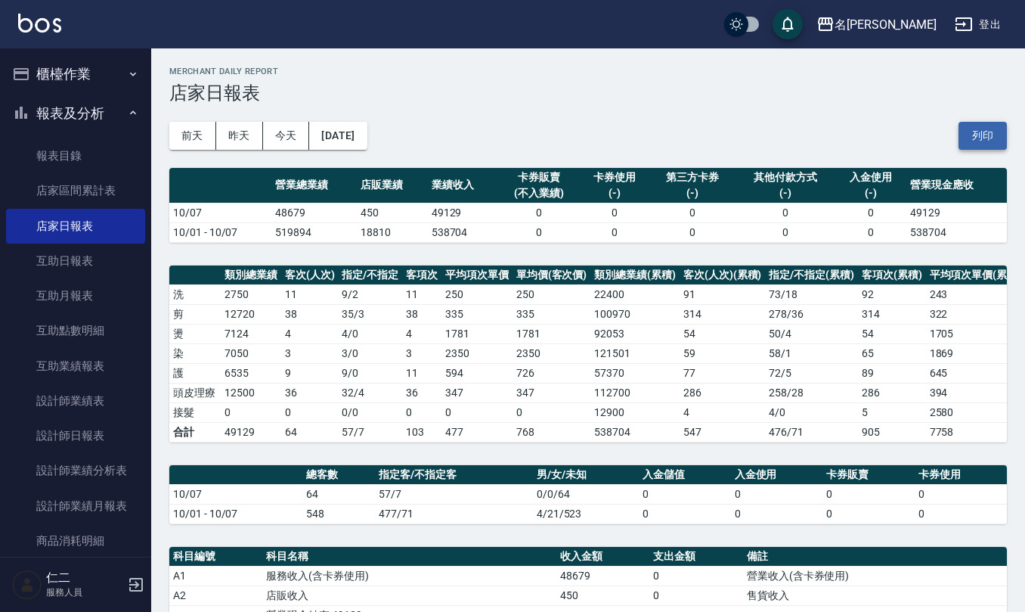
click at [995, 139] on button "列印" at bounding box center [983, 136] width 48 height 28
